Goal: Transaction & Acquisition: Purchase product/service

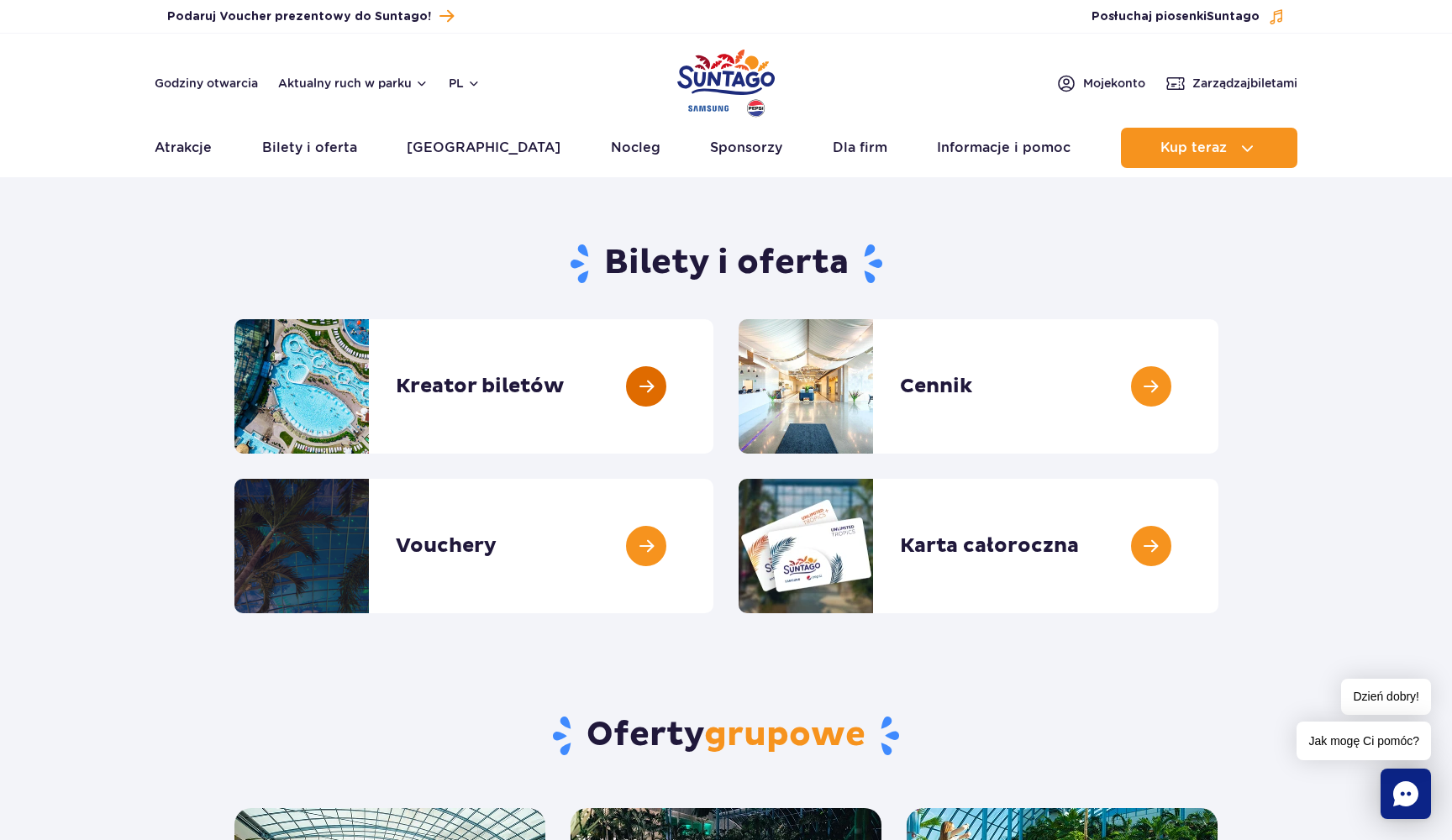
click at [714, 385] on link at bounding box center [714, 386] width 0 height 134
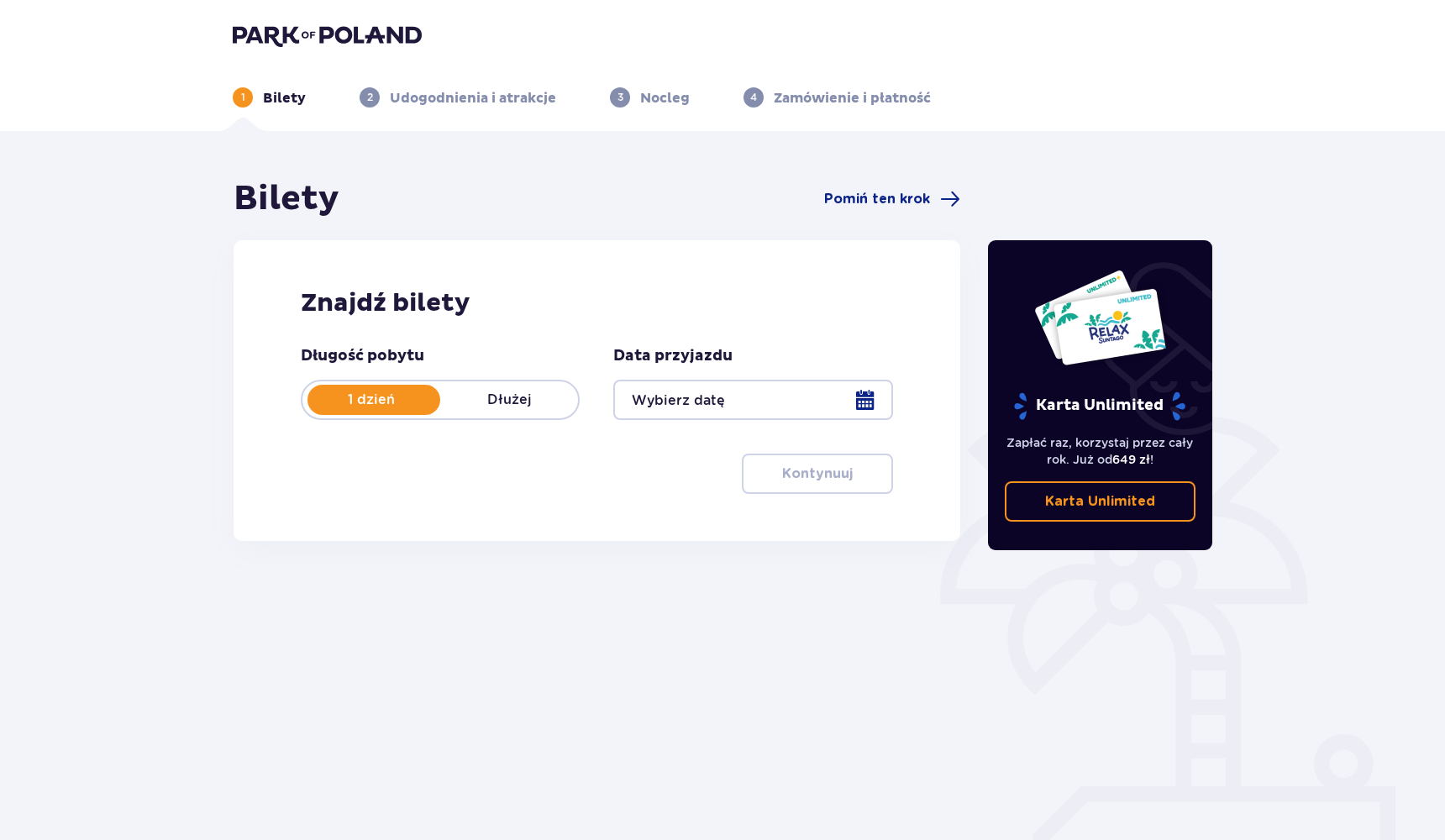
click at [716, 406] on div at bounding box center [753, 400] width 279 height 41
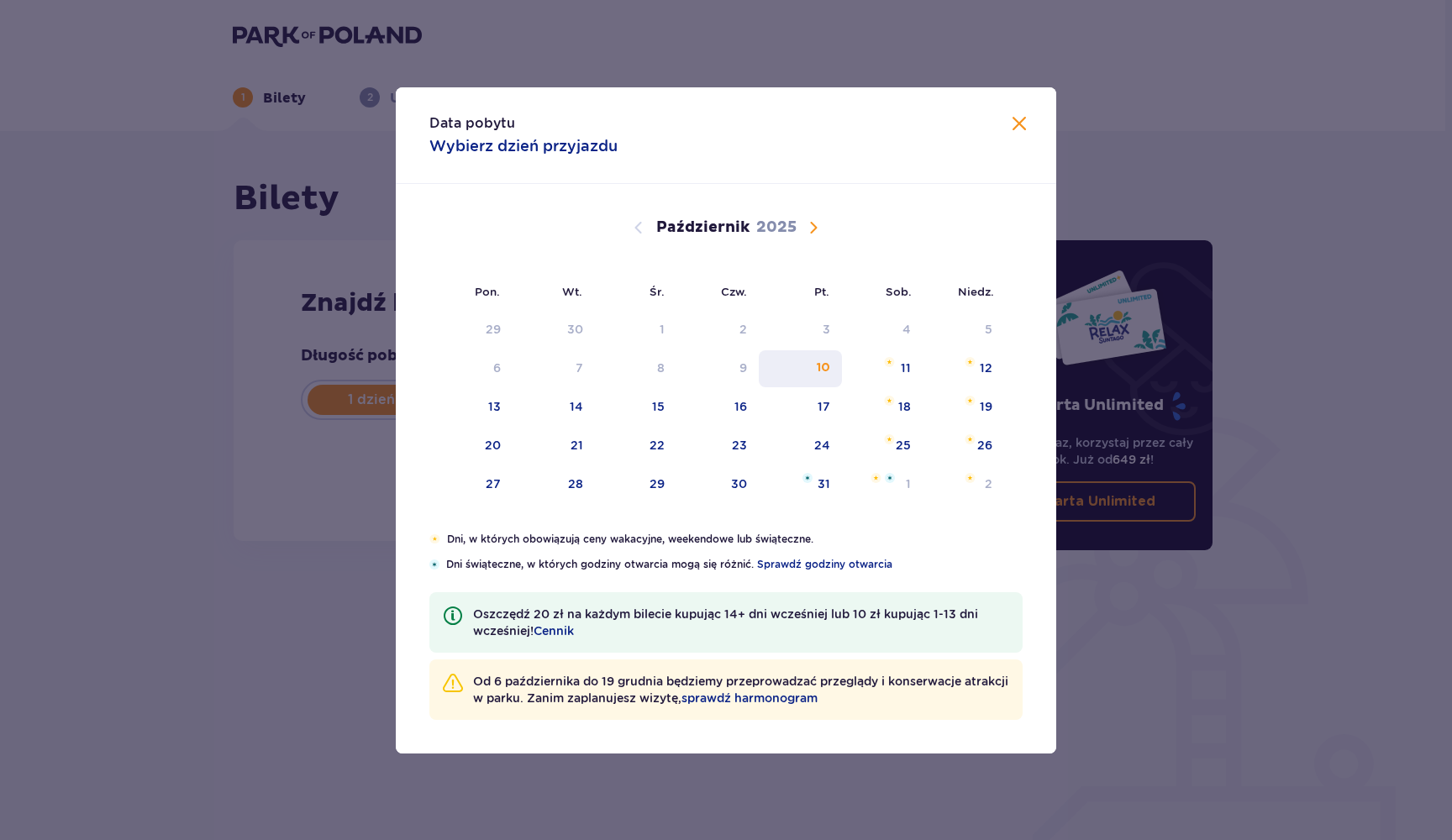
click at [823, 368] on div "10" at bounding box center [823, 368] width 14 height 17
type input "10.10.25"
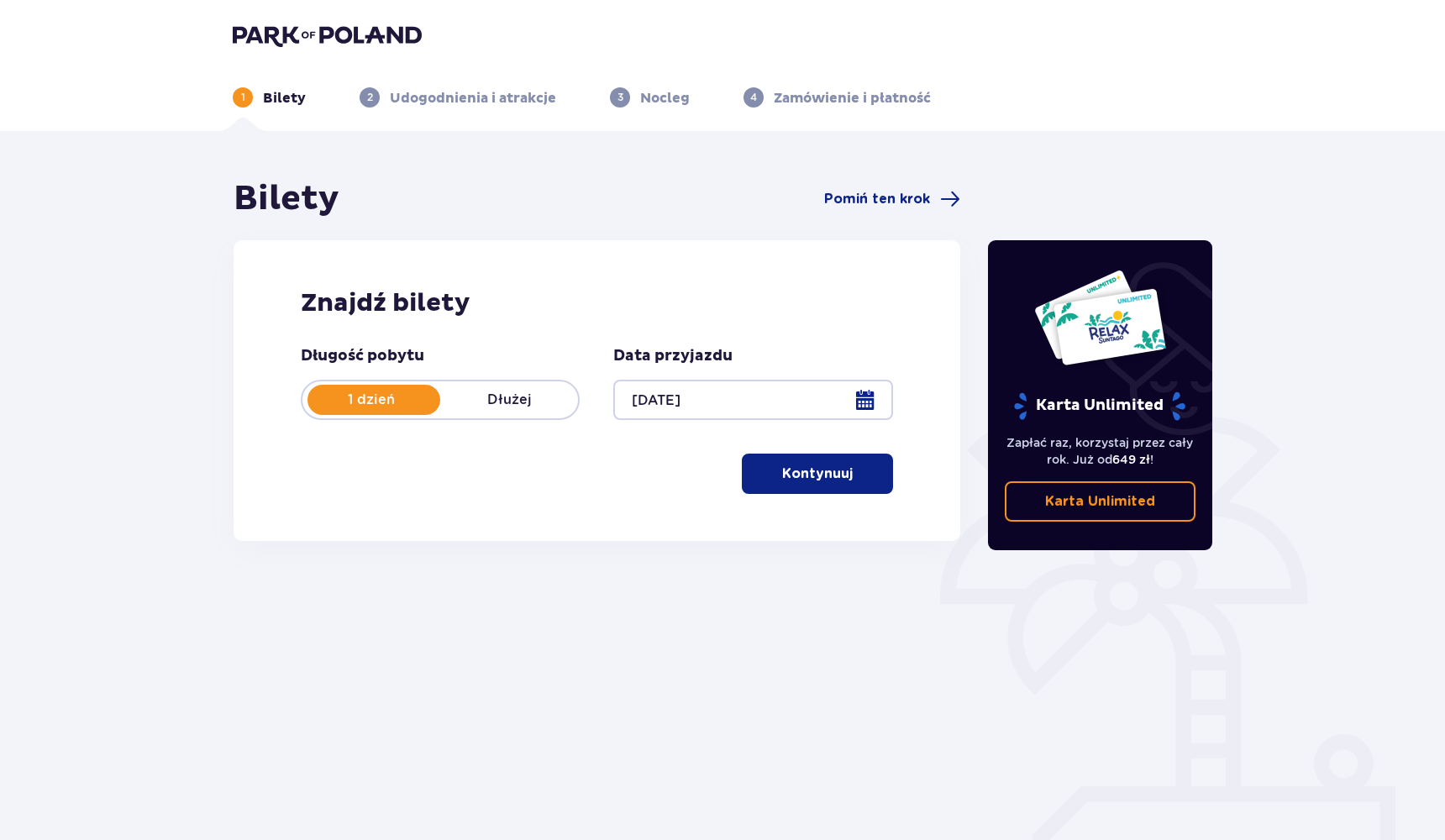
click at [807, 391] on div at bounding box center [753, 400] width 279 height 41
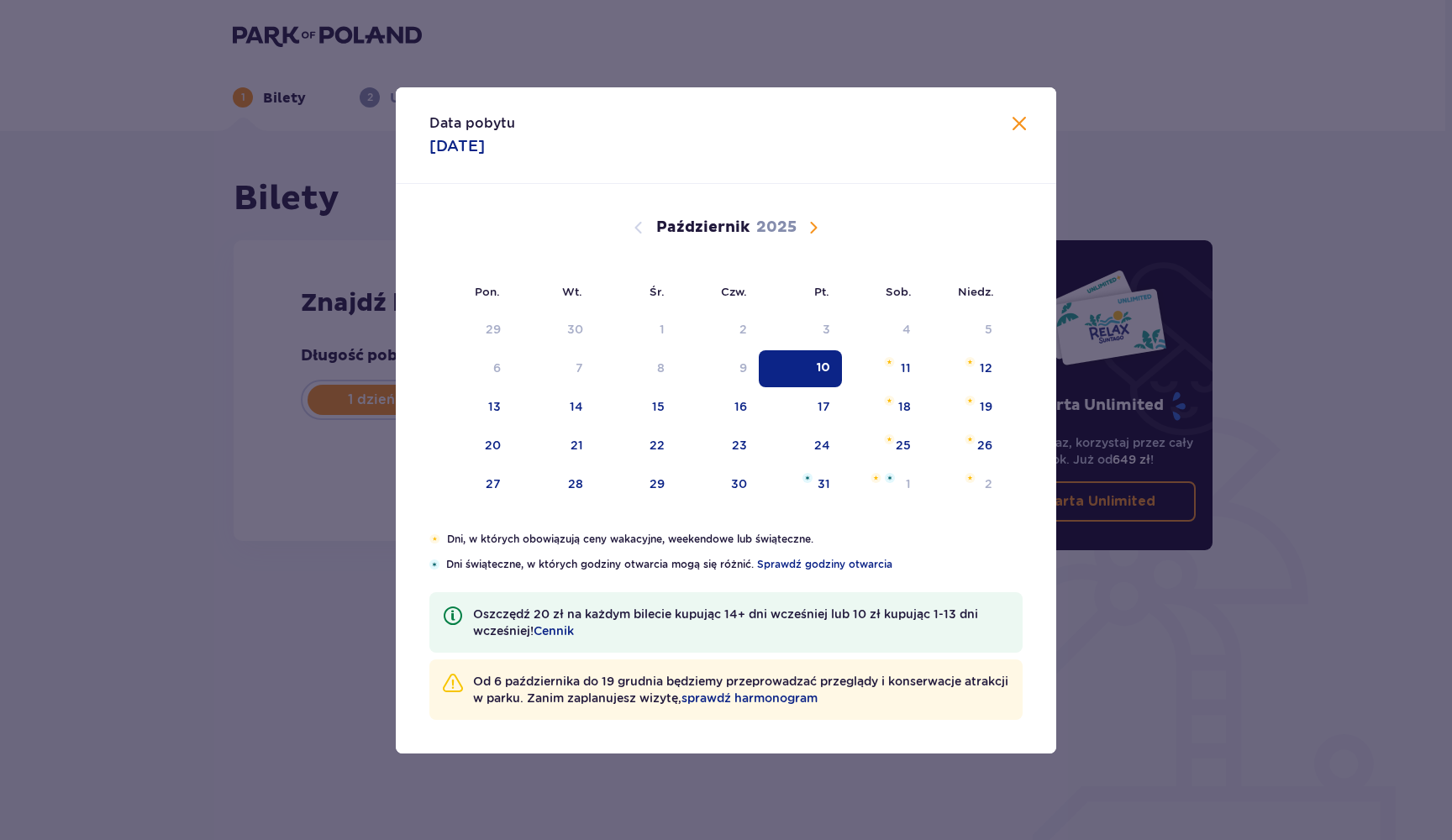
click at [160, 583] on div "Data pobytu 10.10.2025 Pon. Wt. Śr. Czw. Pt. Sob. Niedz. Wrzesień 2025 1 2 3 4 …" at bounding box center [726, 420] width 1452 height 840
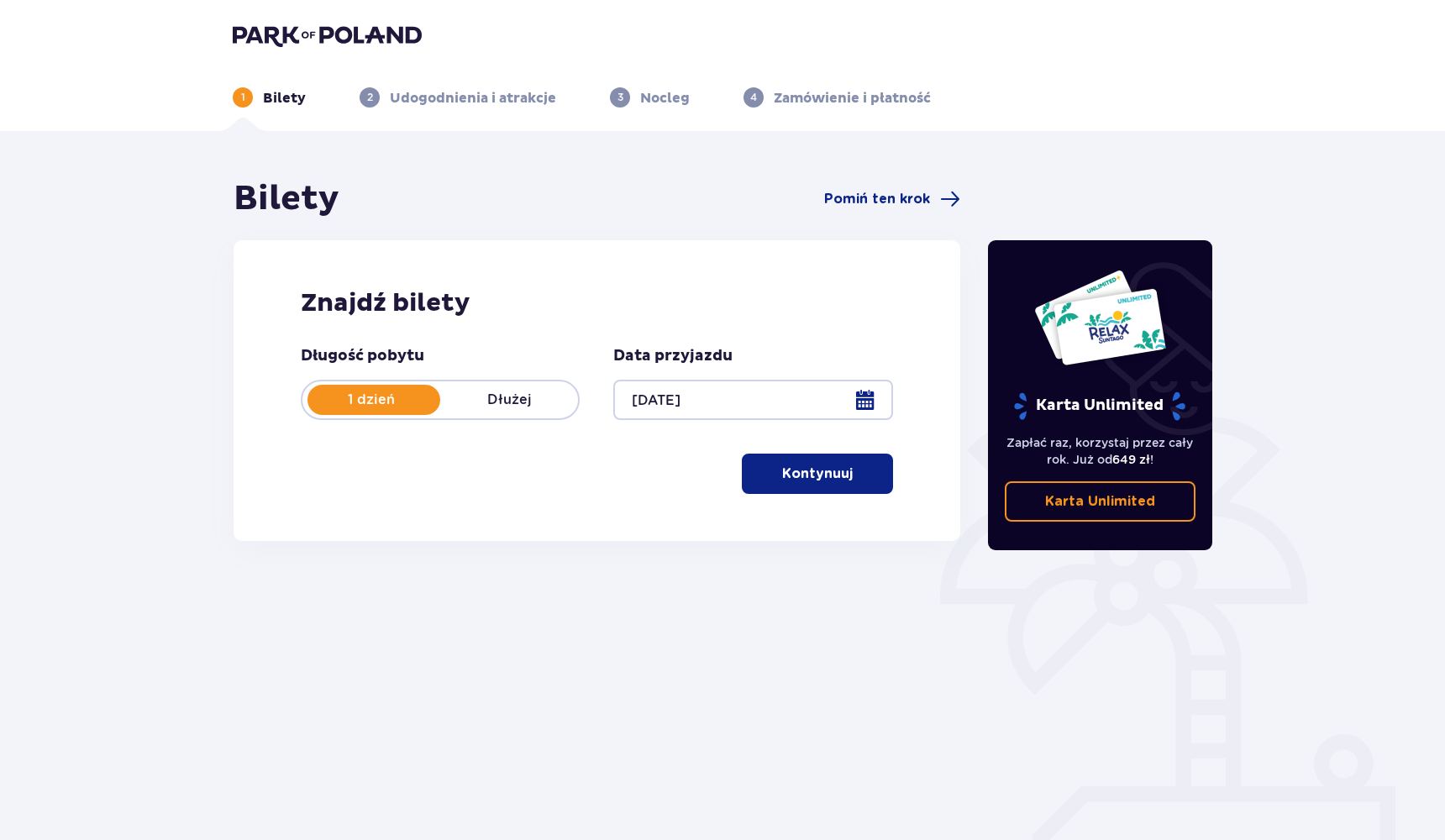
click at [518, 406] on p "Dłużej" at bounding box center [509, 400] width 137 height 19
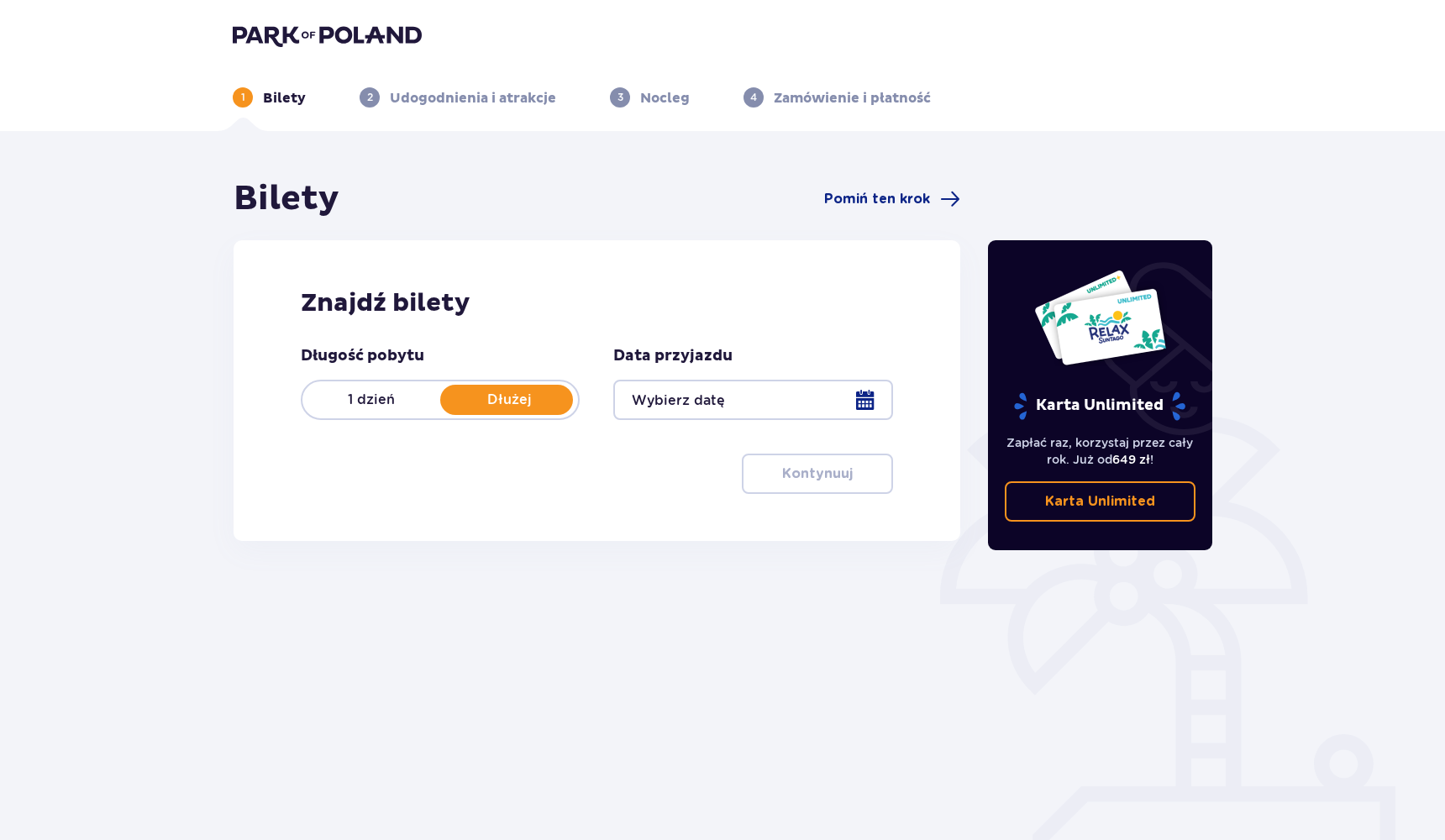
click at [677, 409] on div at bounding box center [753, 400] width 279 height 41
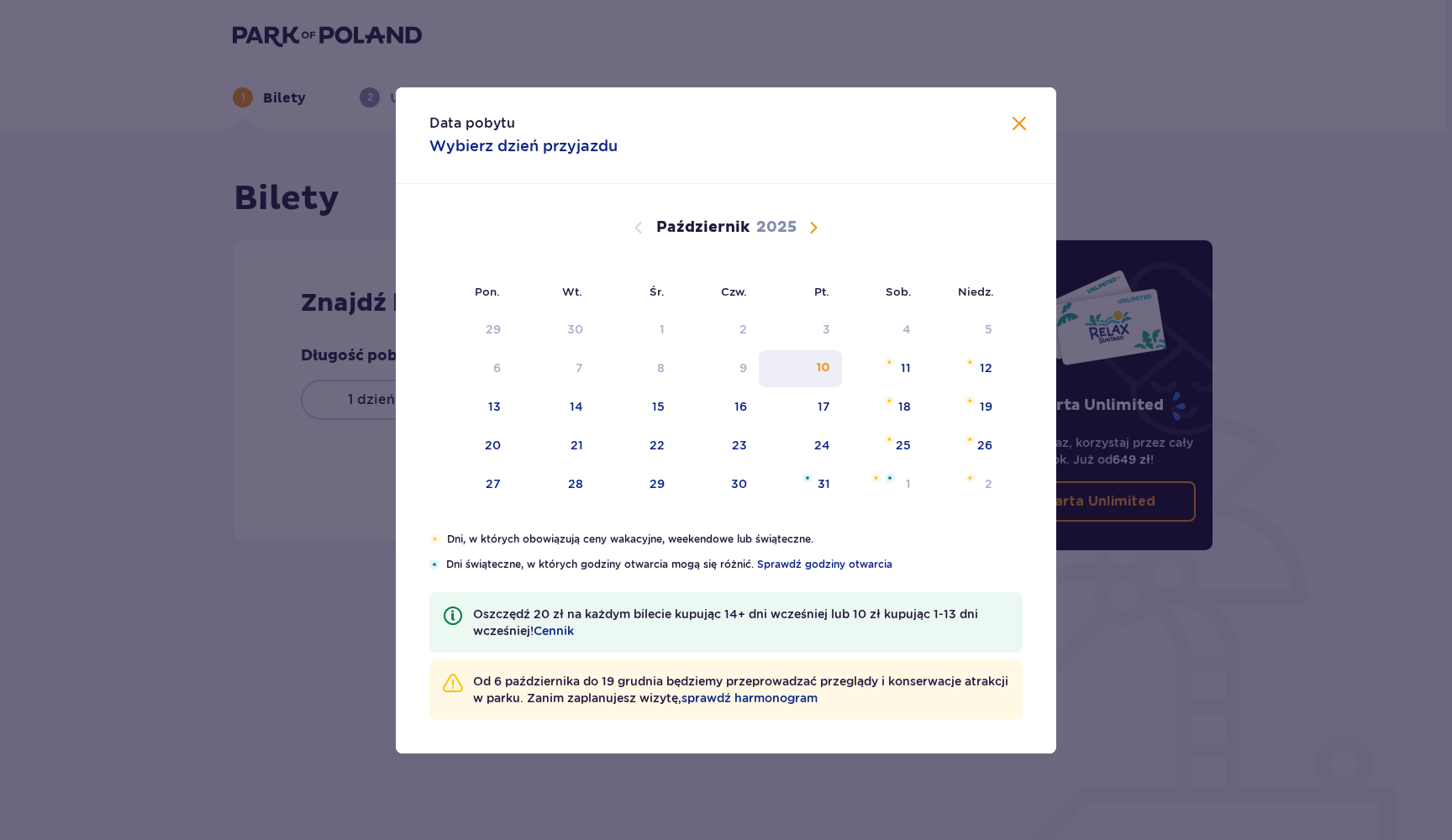
click at [816, 371] on div "10" at bounding box center [823, 368] width 14 height 17
click at [988, 365] on div "12" at bounding box center [985, 368] width 13 height 17
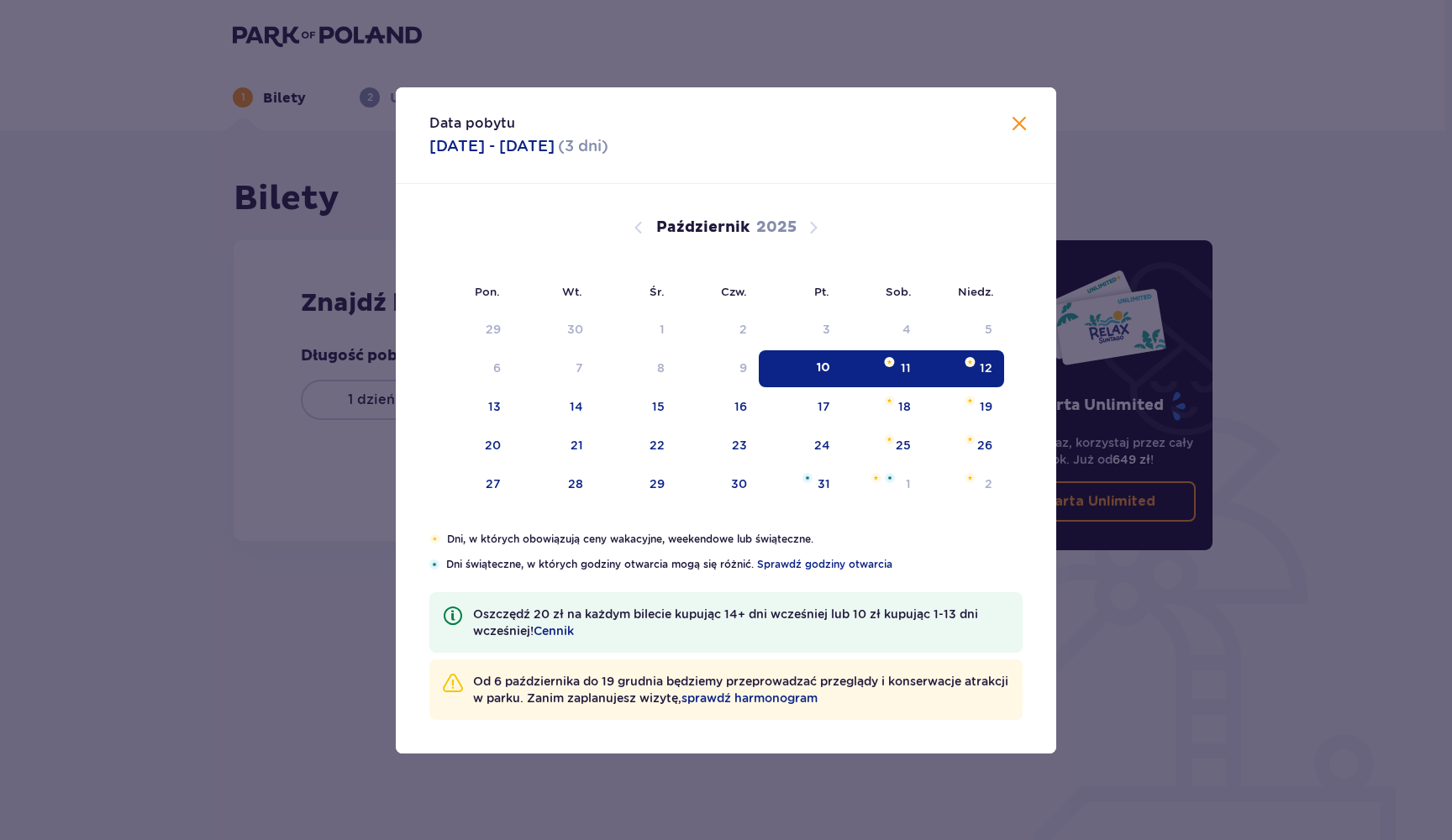
type input "10.10.25 - 12.10.25"
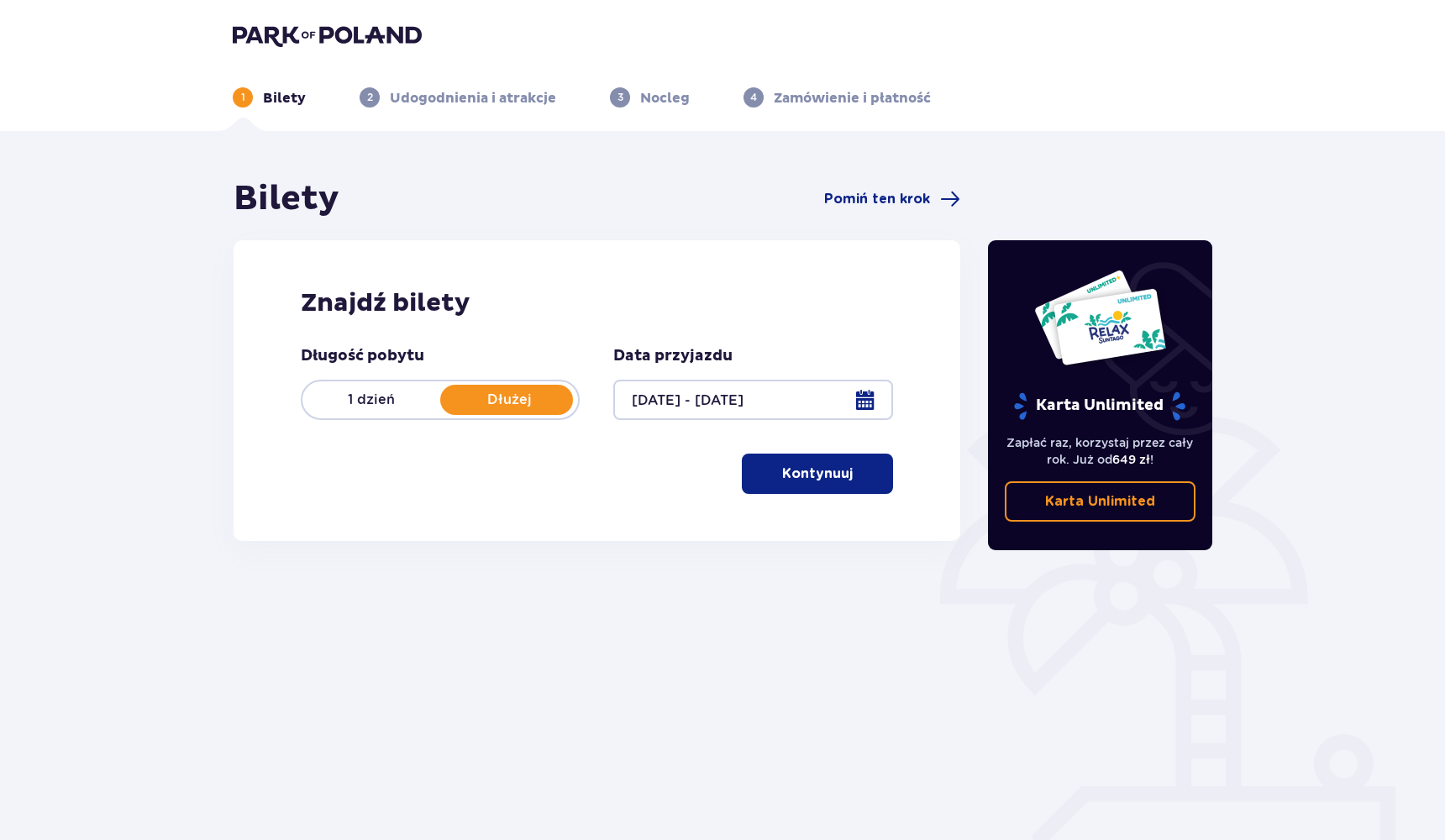
click at [811, 479] on p "Kontynuuj" at bounding box center [817, 474] width 70 height 19
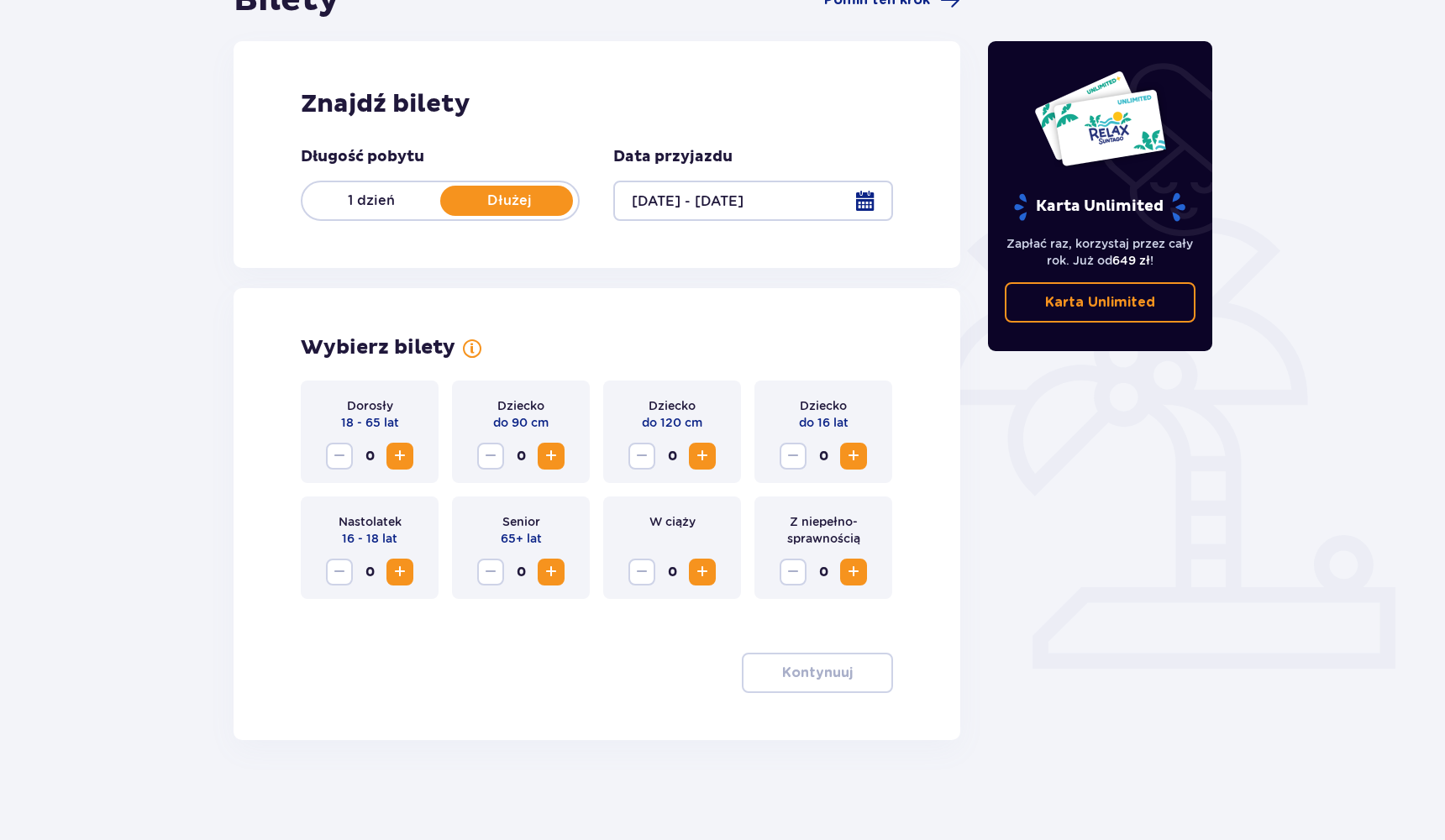
scroll to position [200, 0]
click at [552, 455] on span "Zwiększ" at bounding box center [552, 456] width 20 height 20
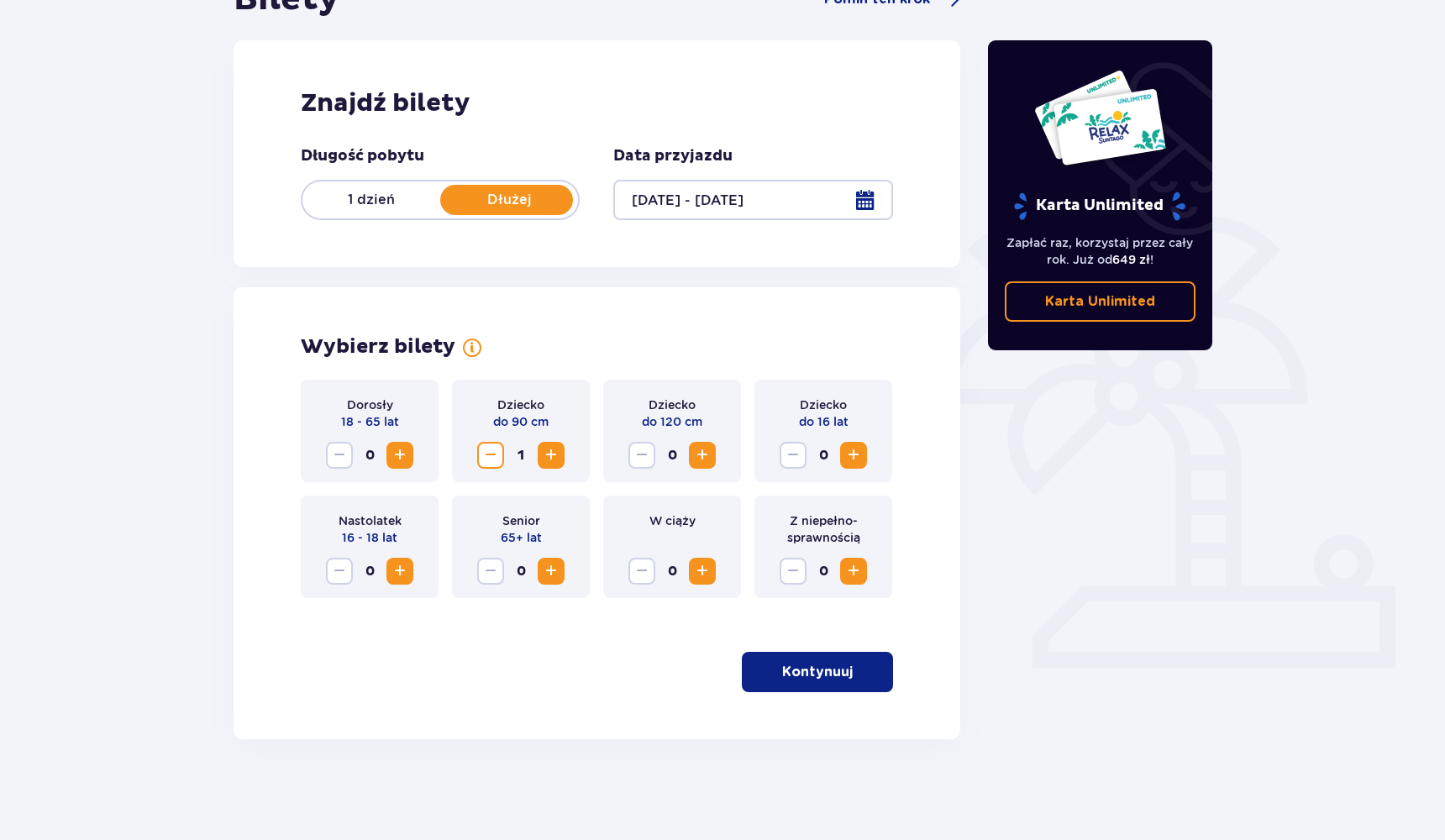
click at [552, 455] on span "Zwiększ" at bounding box center [552, 456] width 20 height 20
click at [404, 462] on span "Zwiększ" at bounding box center [400, 456] width 20 height 20
click at [826, 678] on p "Kontynuuj" at bounding box center [817, 672] width 70 height 19
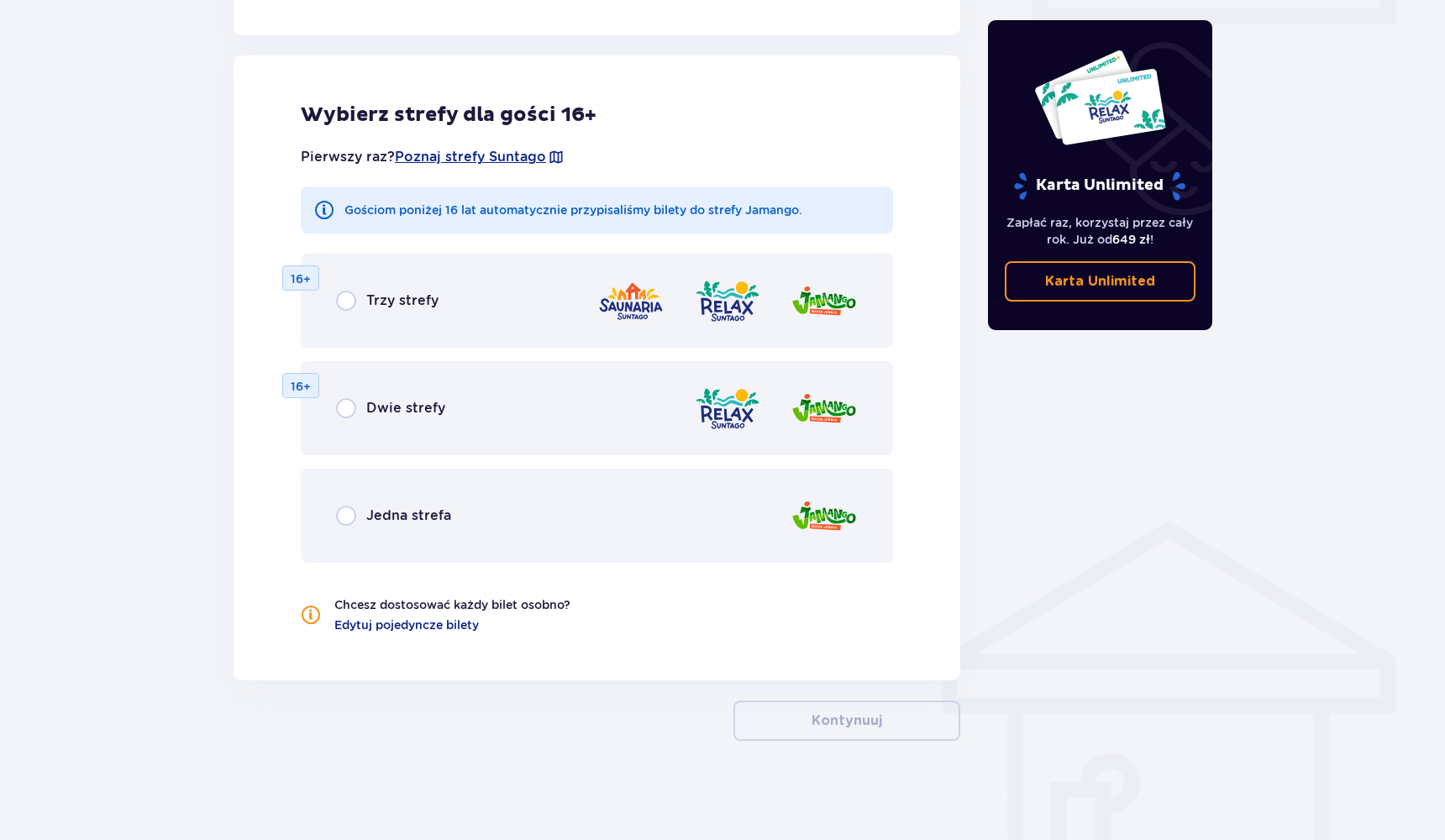
scroll to position [845, 0]
click at [344, 298] on input "radio" at bounding box center [346, 300] width 20 height 20
radio input "true"
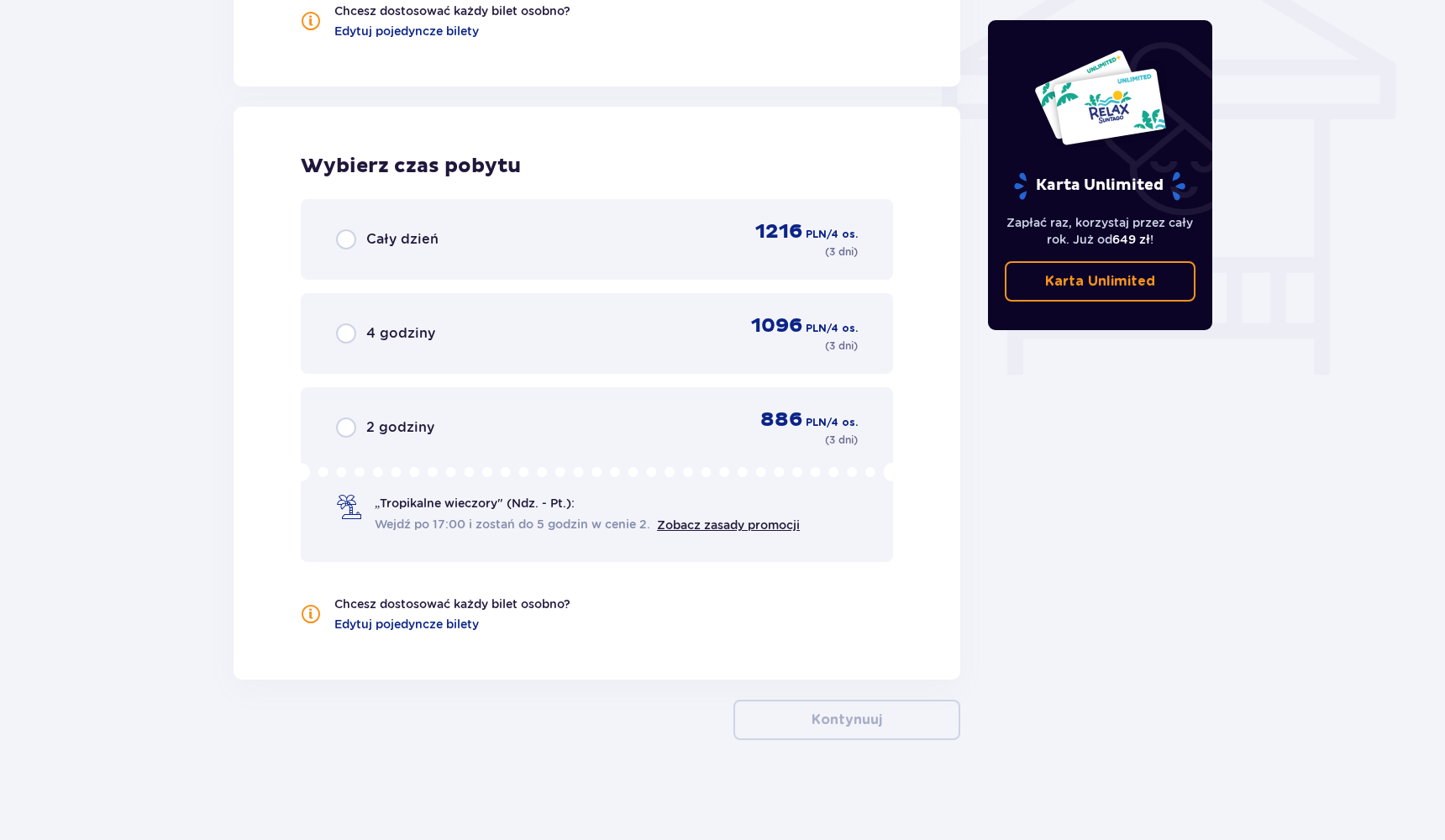
scroll to position [1438, 0]
click at [339, 231] on input "radio" at bounding box center [346, 238] width 20 height 20
radio input "true"
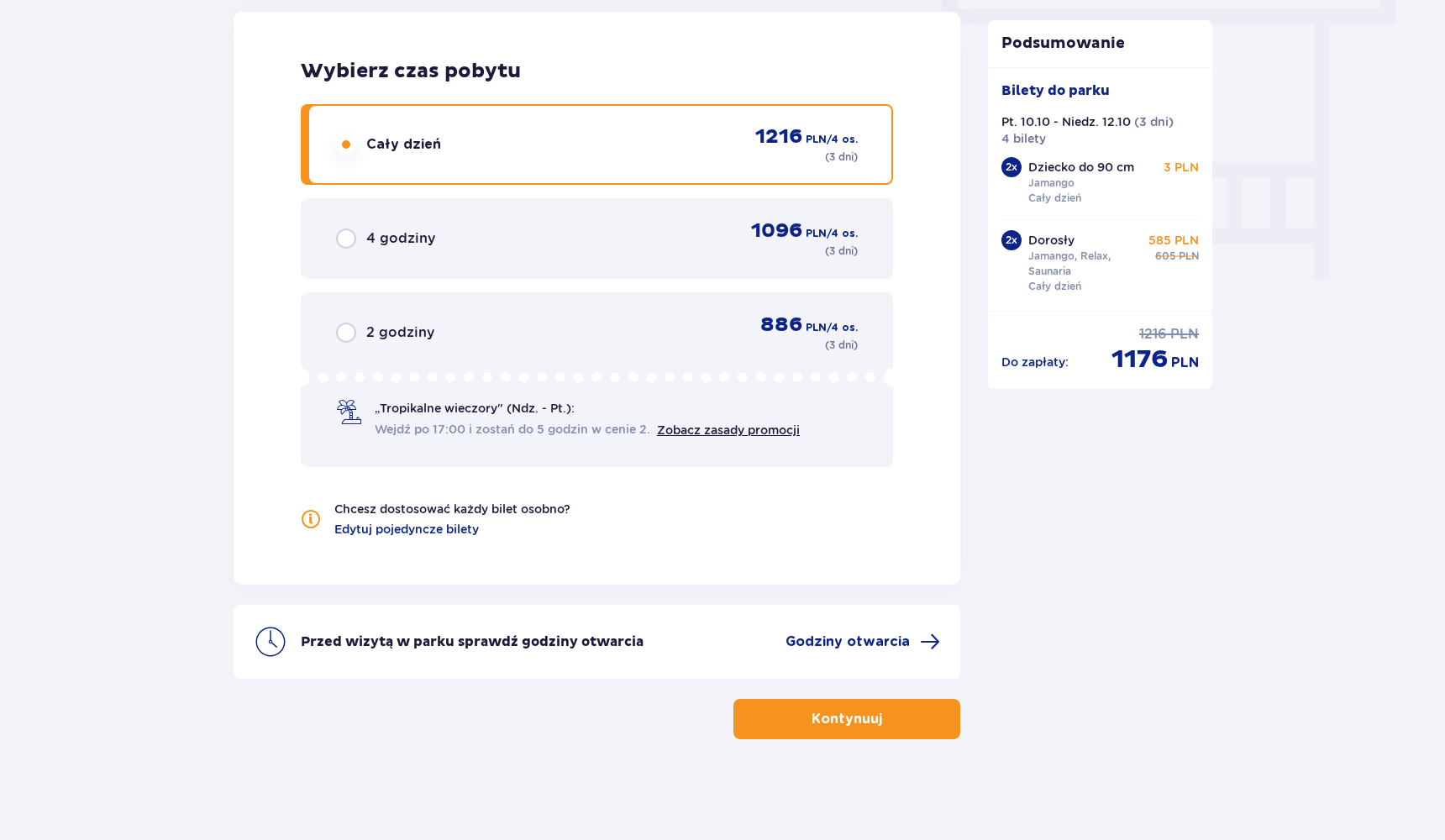
scroll to position [1532, 0]
click at [901, 714] on button "Kontynuuj" at bounding box center [846, 720] width 227 height 41
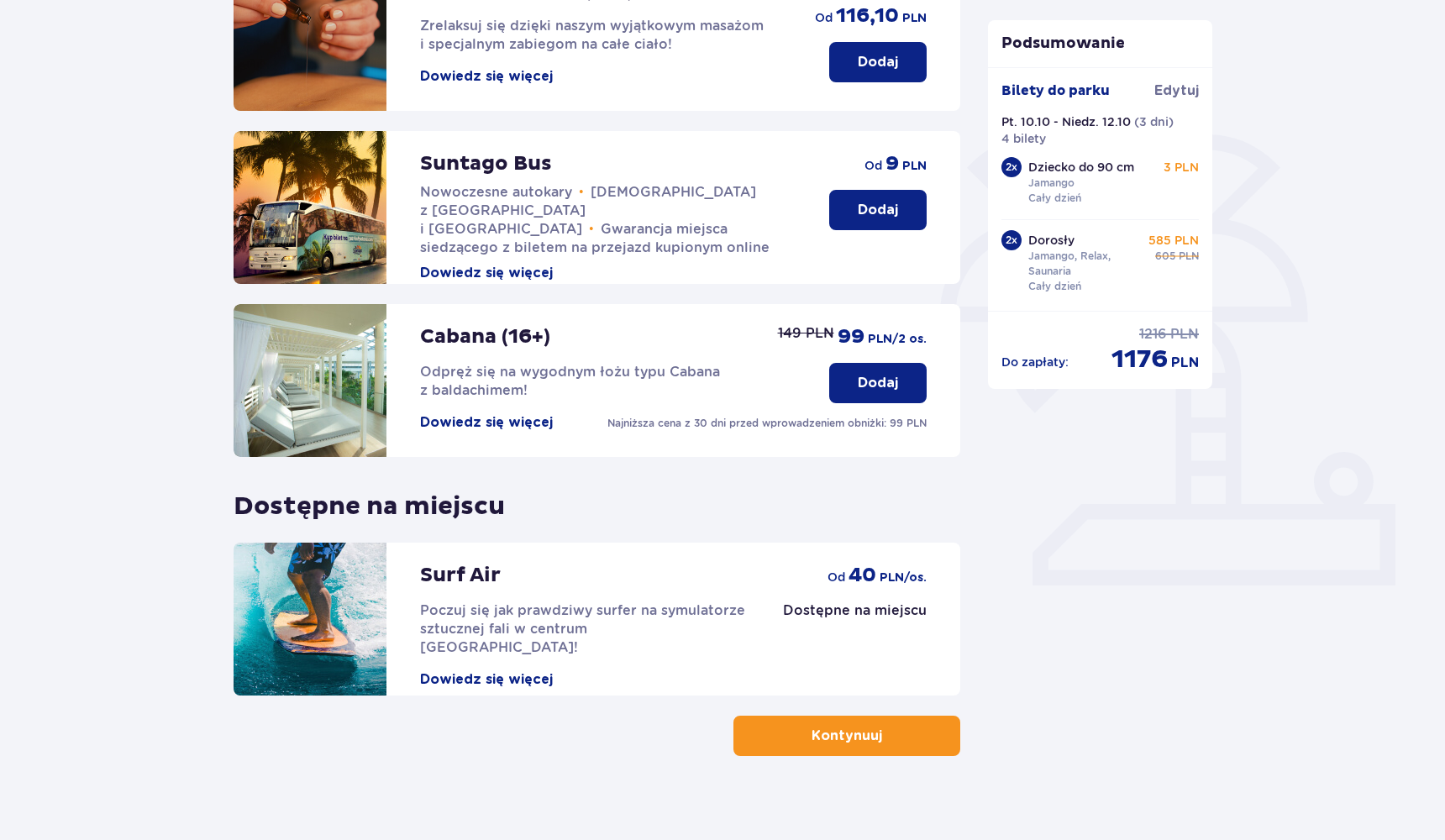
click at [893, 738] on span "button" at bounding box center [886, 736] width 20 height 20
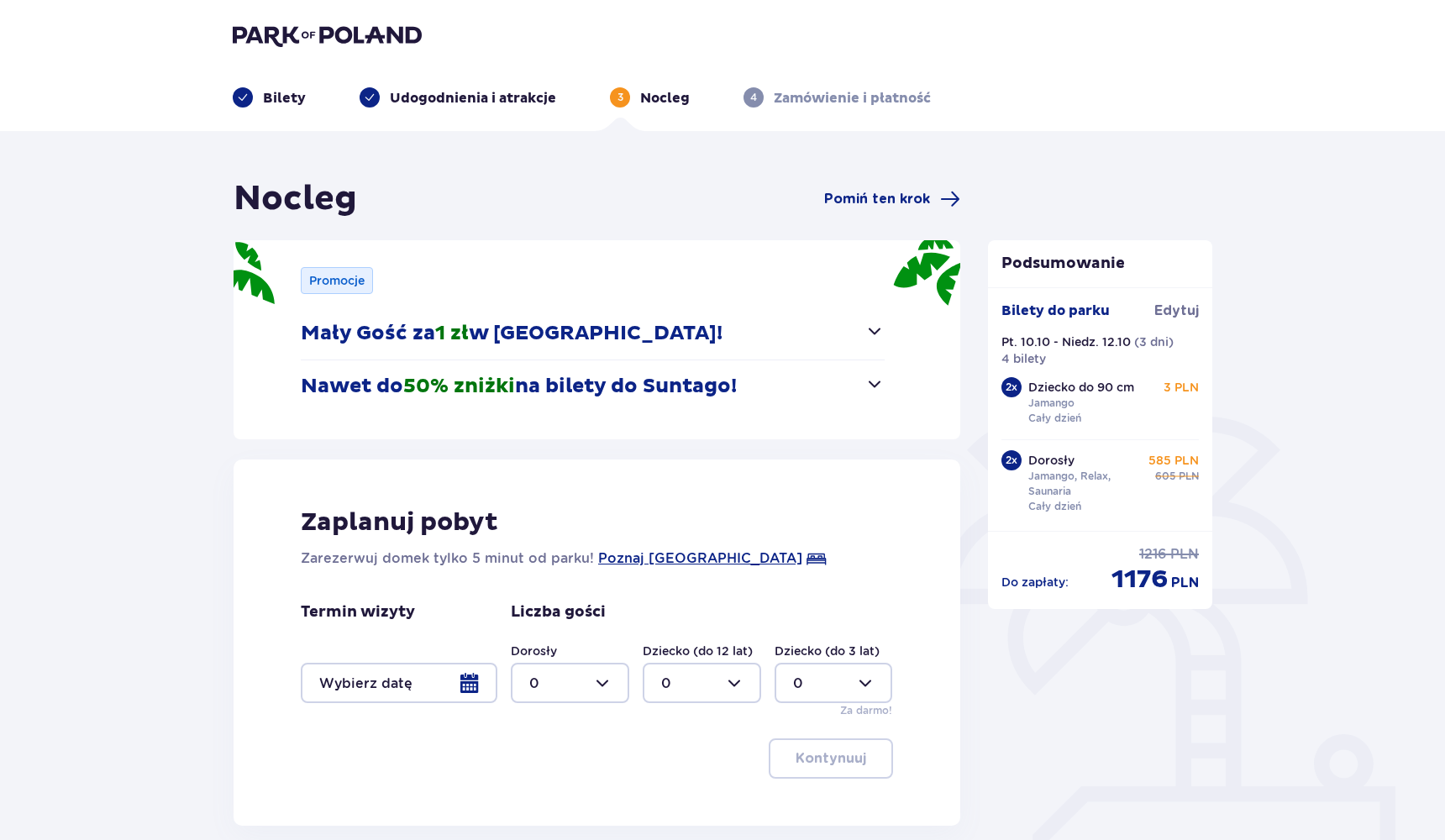
click at [878, 342] on button "Mały Gość za 1 zł w Suntago Village!" at bounding box center [592, 333] width 584 height 52
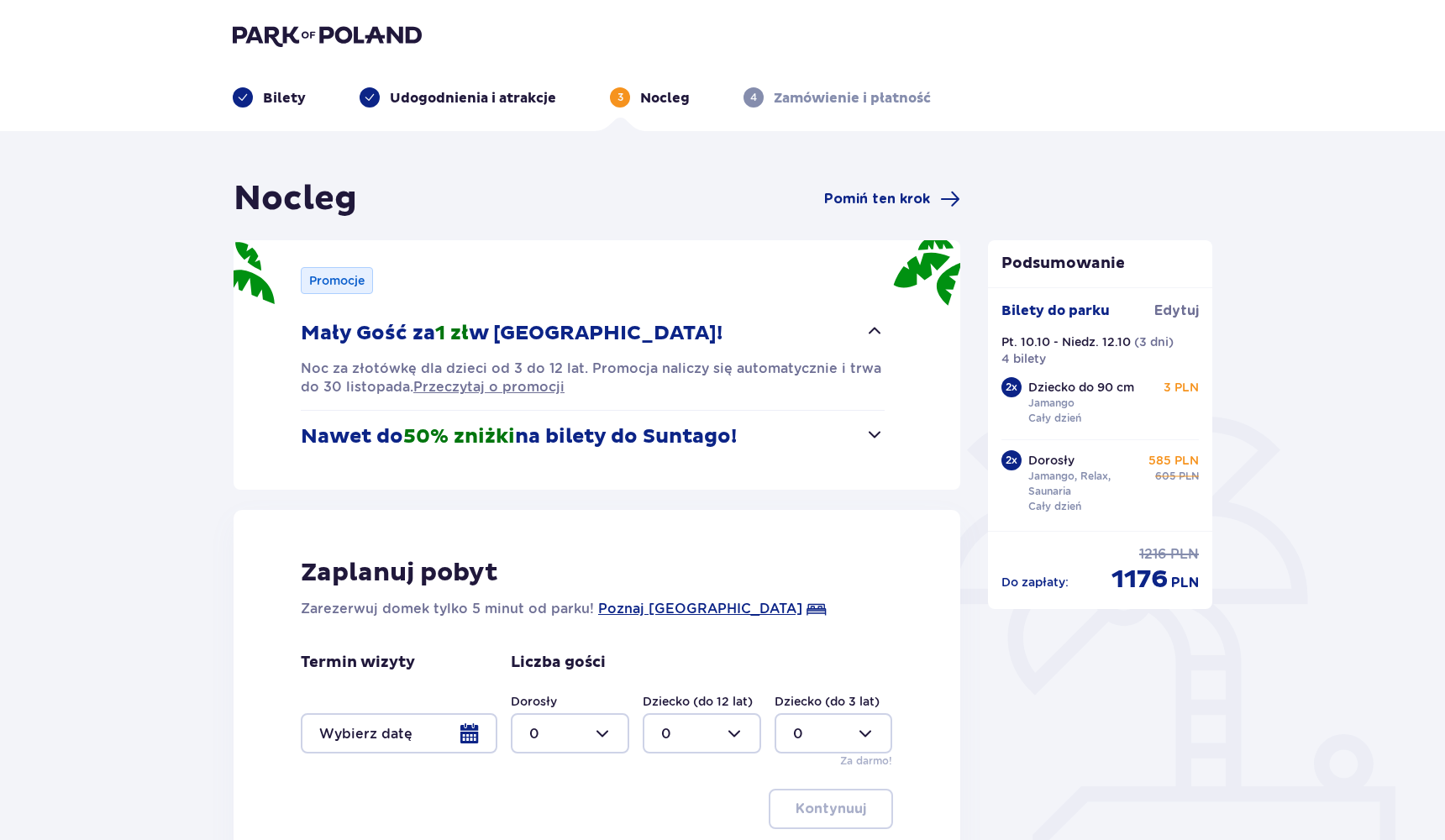
click at [869, 439] on span "button" at bounding box center [875, 434] width 20 height 20
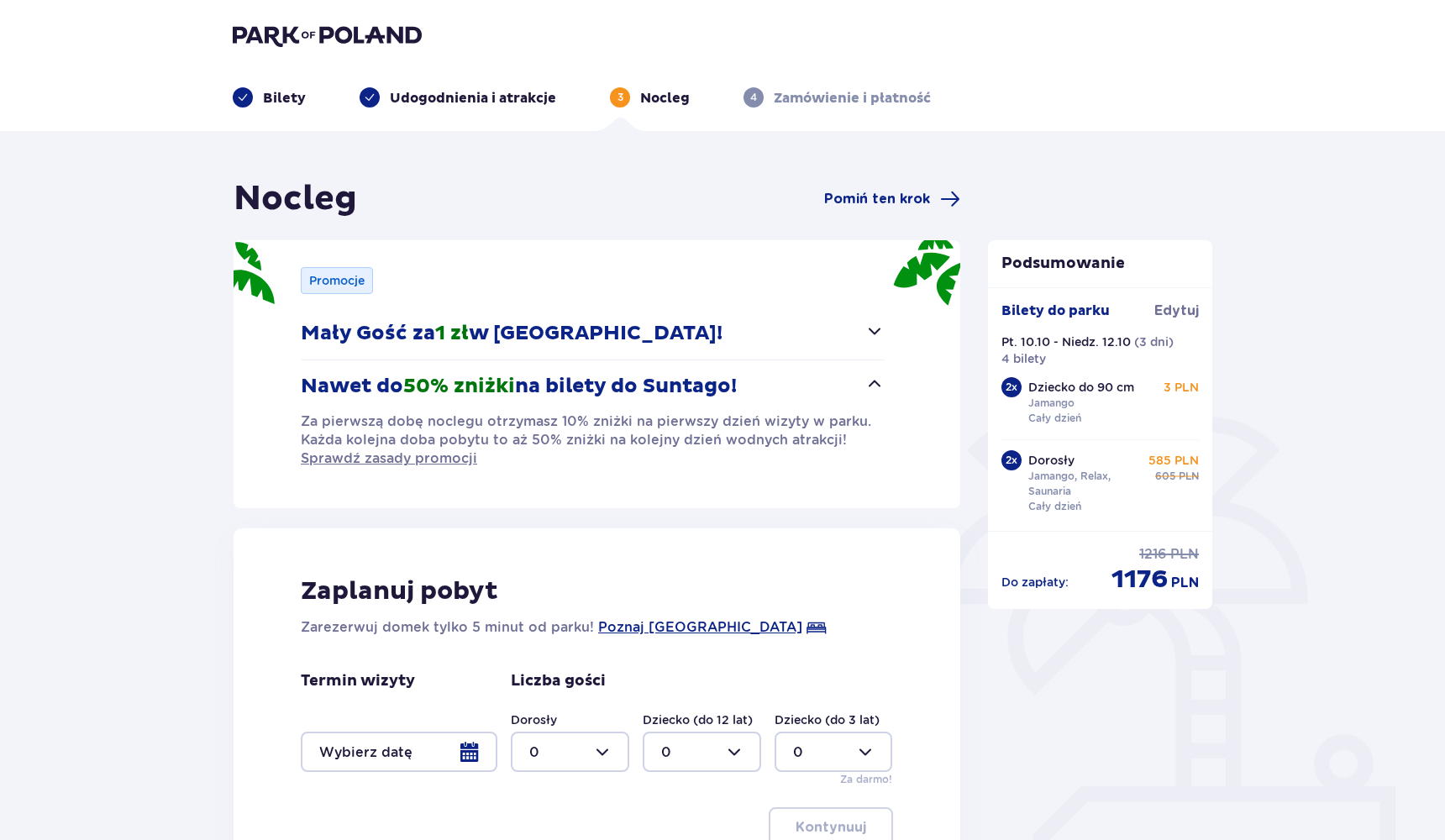
scroll to position [-1, 0]
click at [277, 30] on img at bounding box center [327, 36] width 189 height 24
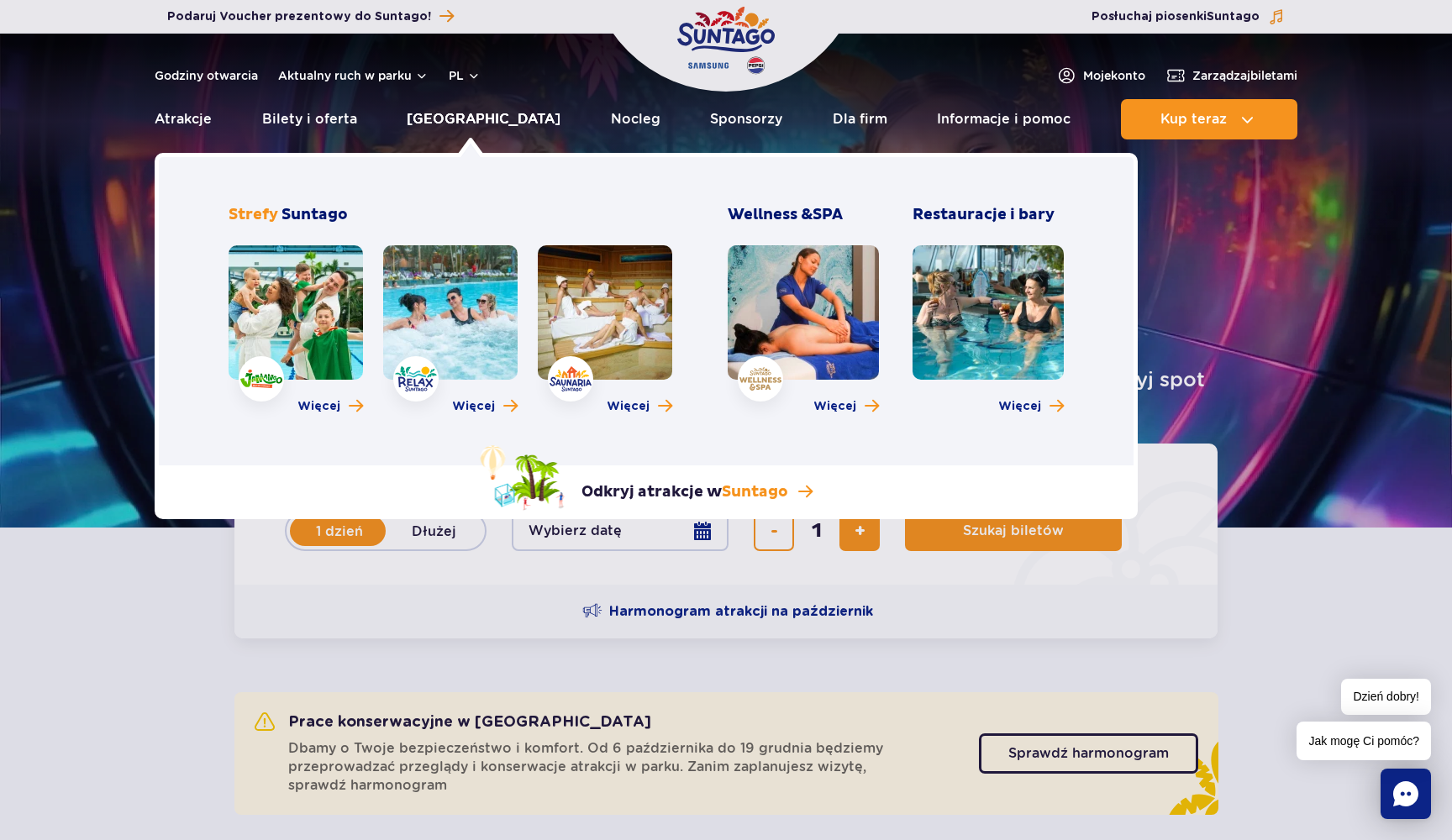
click at [457, 117] on link "[GEOGRAPHIC_DATA]" at bounding box center [483, 120] width 154 height 41
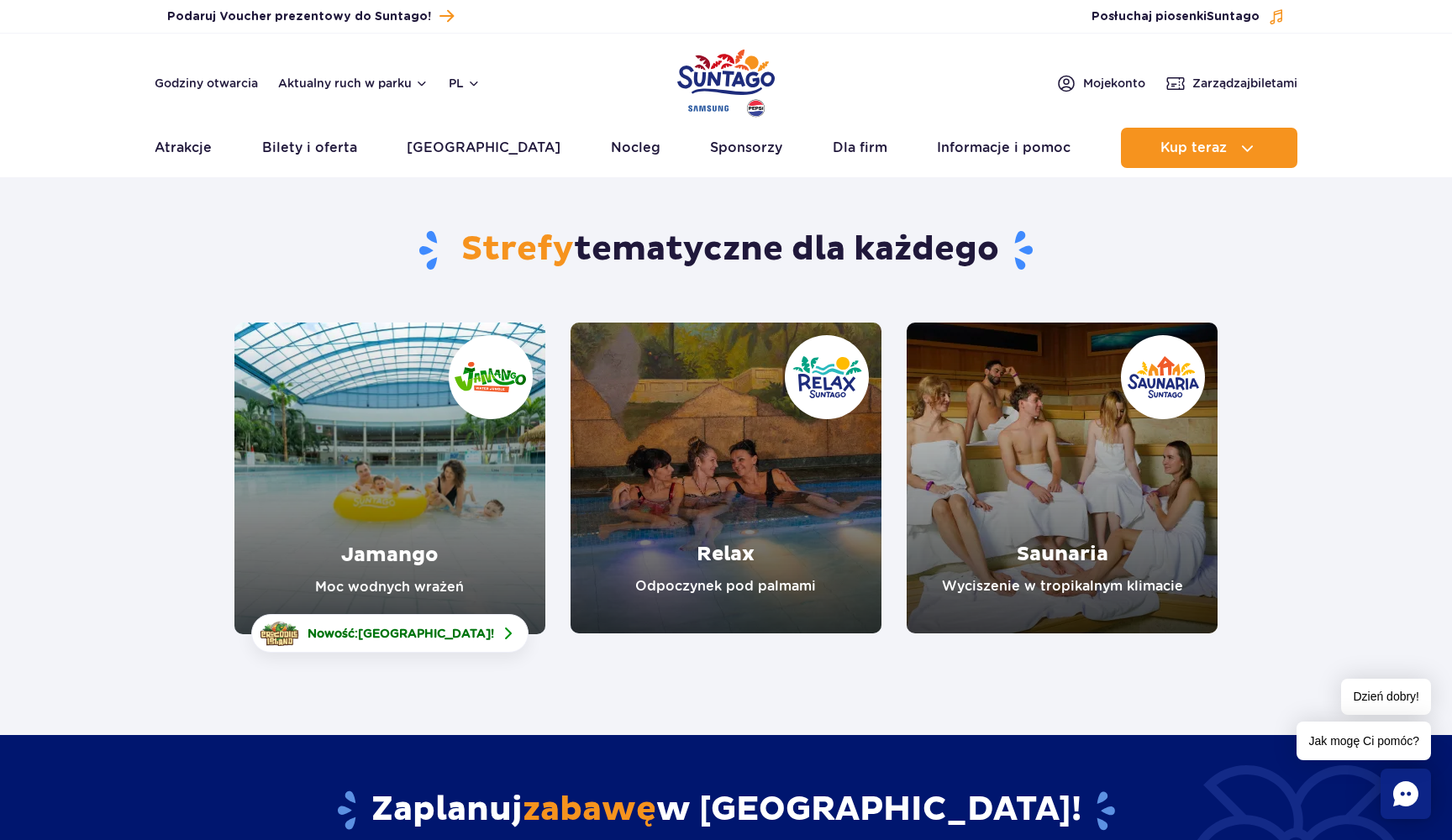
click at [338, 443] on link "Jamango" at bounding box center [390, 478] width 311 height 311
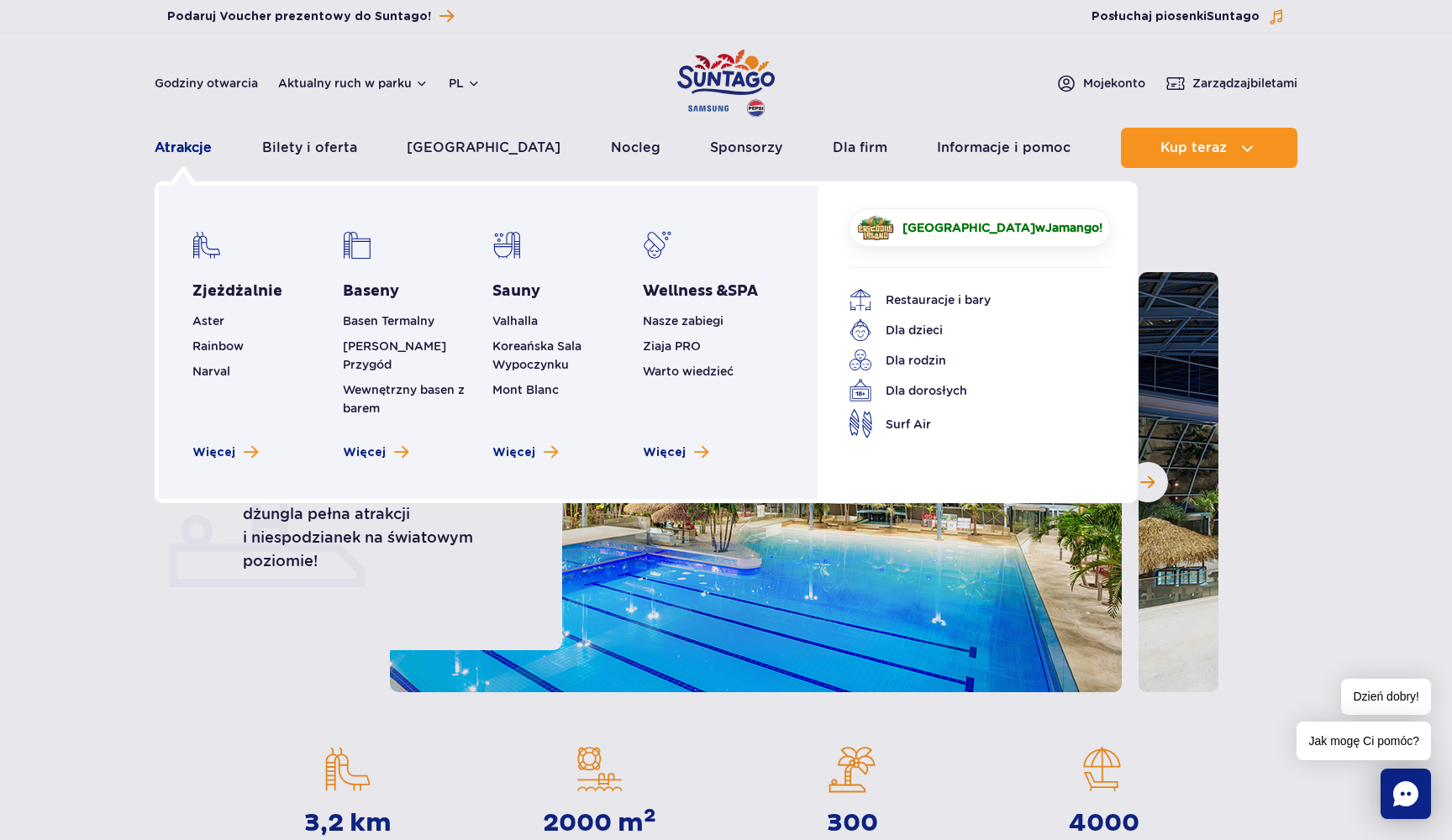
click at [199, 143] on link "Atrakcje" at bounding box center [182, 148] width 57 height 41
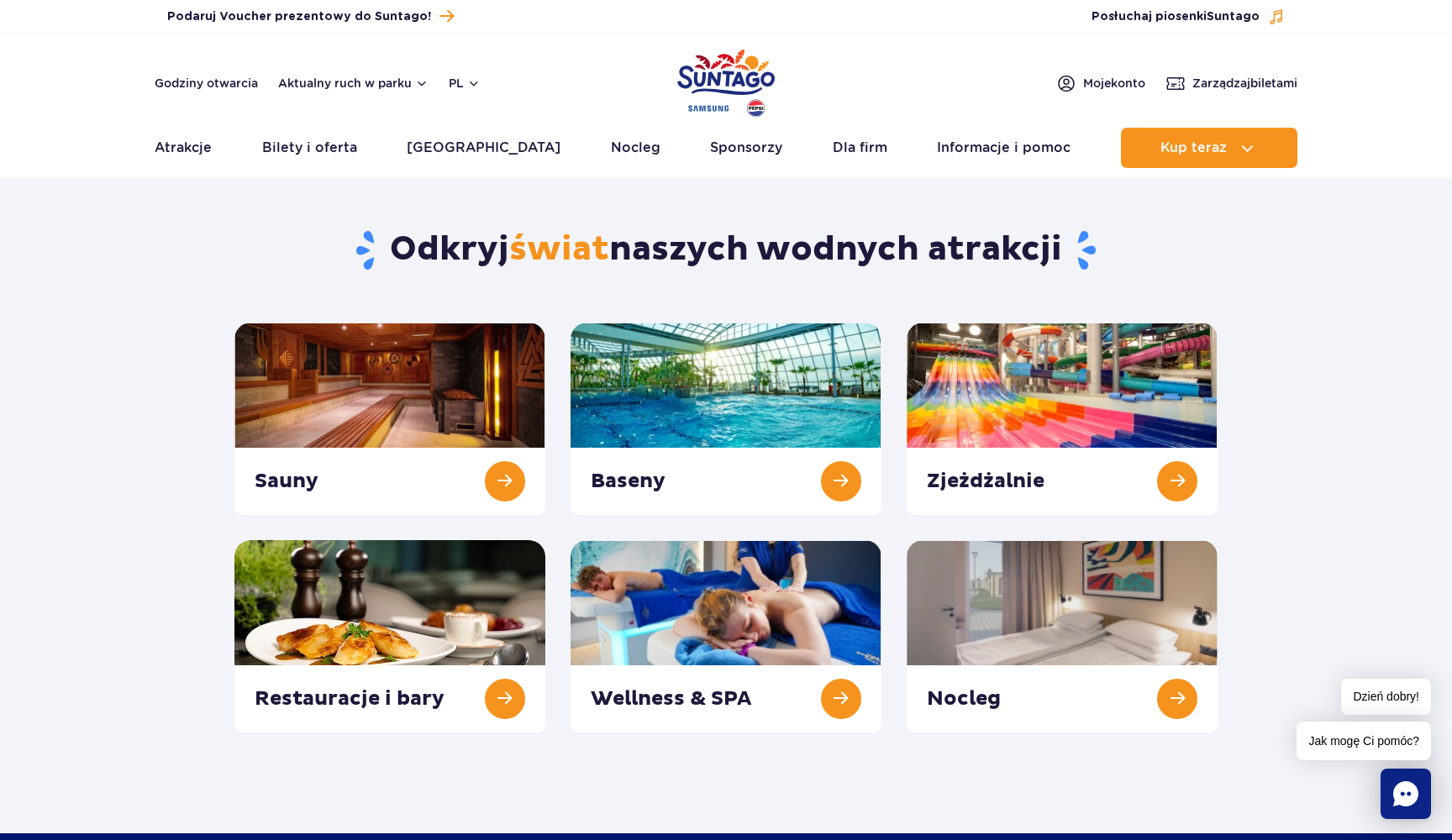
click at [827, 3] on div "Podaruj voucher Podaruj Voucher prezentowy do Suntago! Zarządzaj biletami Posłu…" at bounding box center [726, 17] width 1452 height 34
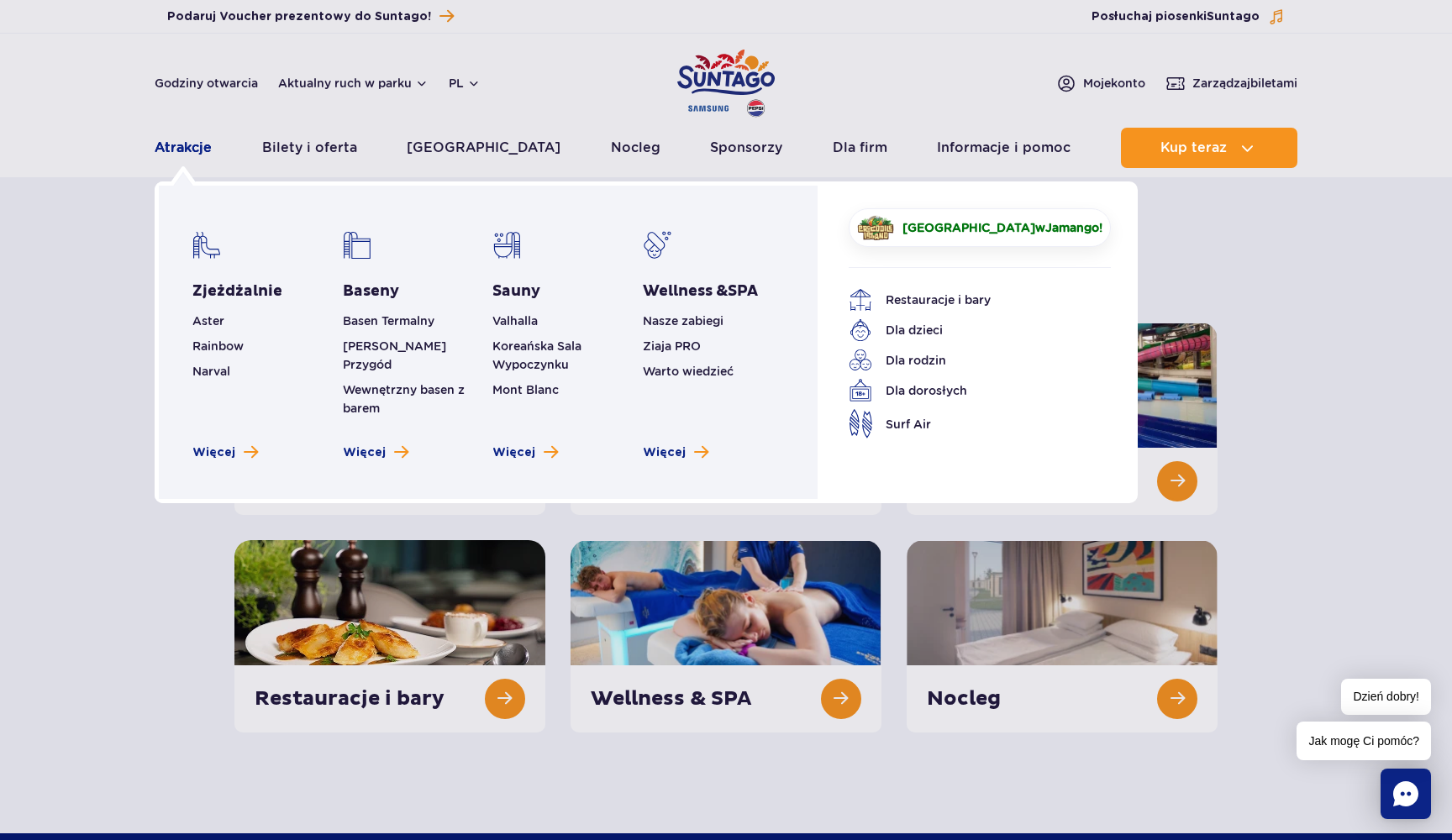
click at [181, 155] on link "Atrakcje" at bounding box center [182, 148] width 57 height 41
